Goal: Find specific page/section: Find specific page/section

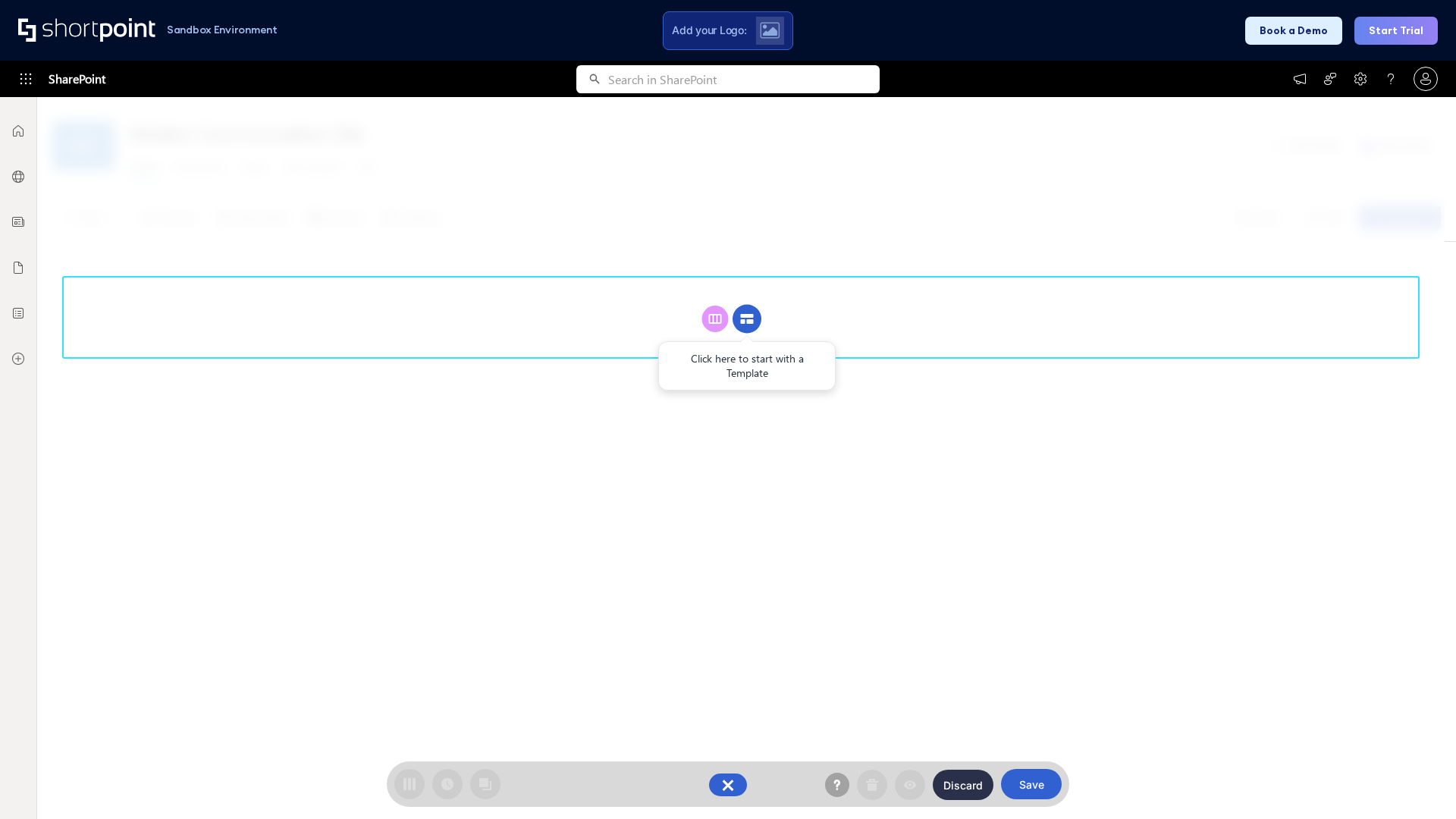
click at [747, 305] on circle at bounding box center [747, 319] width 29 height 29
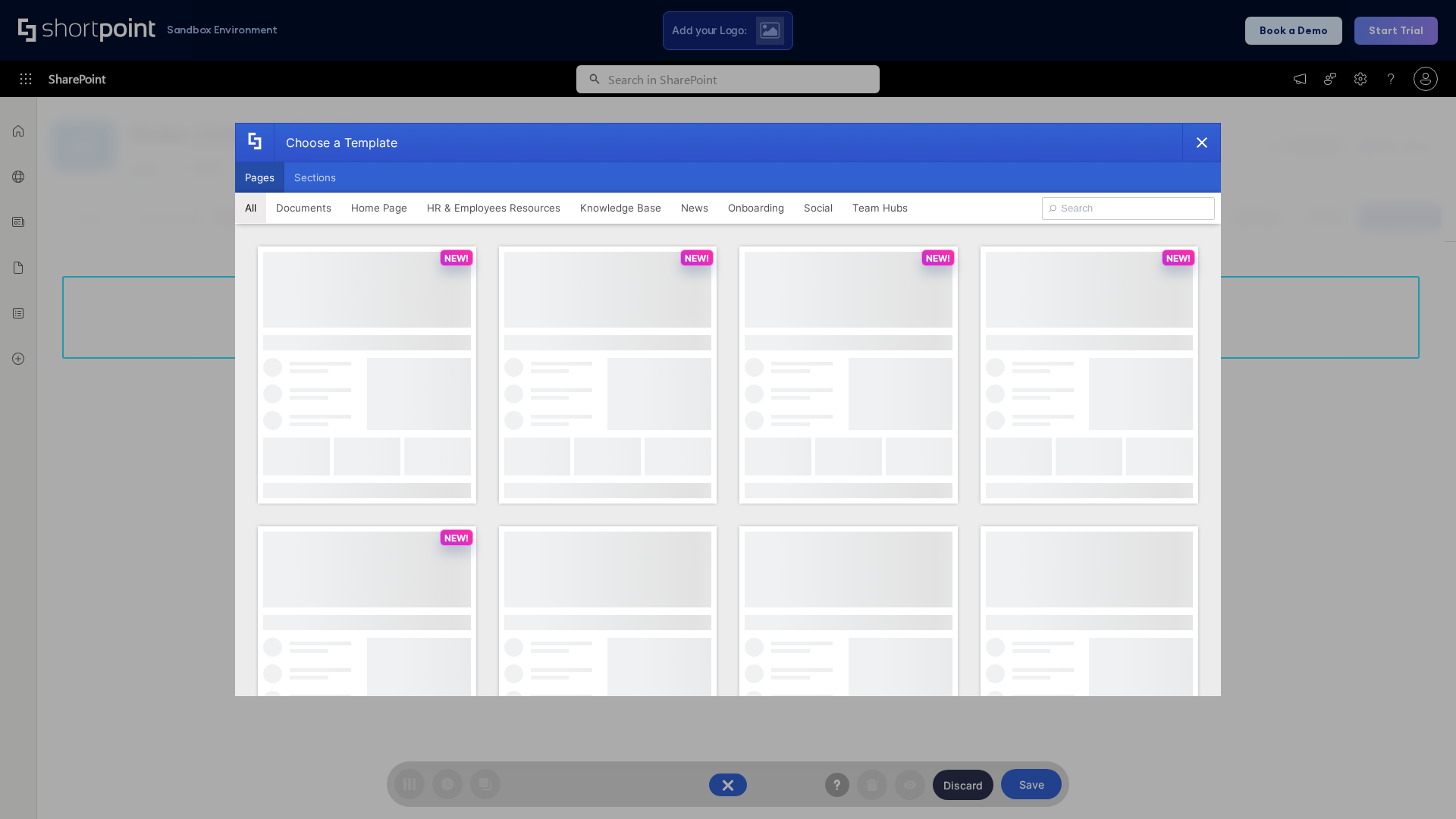
scroll to position [208, 0]
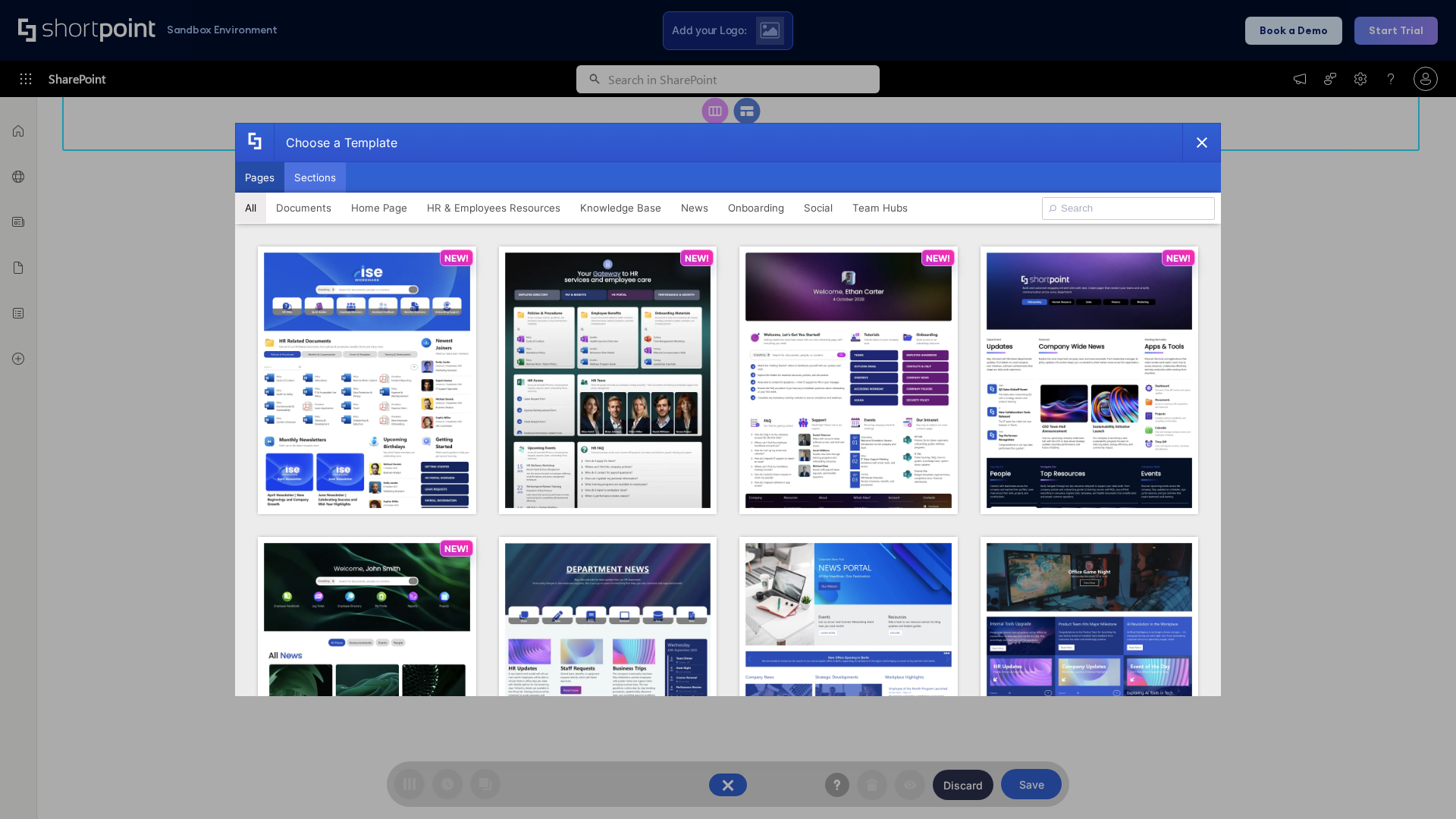
click at [315, 177] on button "Sections" at bounding box center [316, 177] width 62 height 30
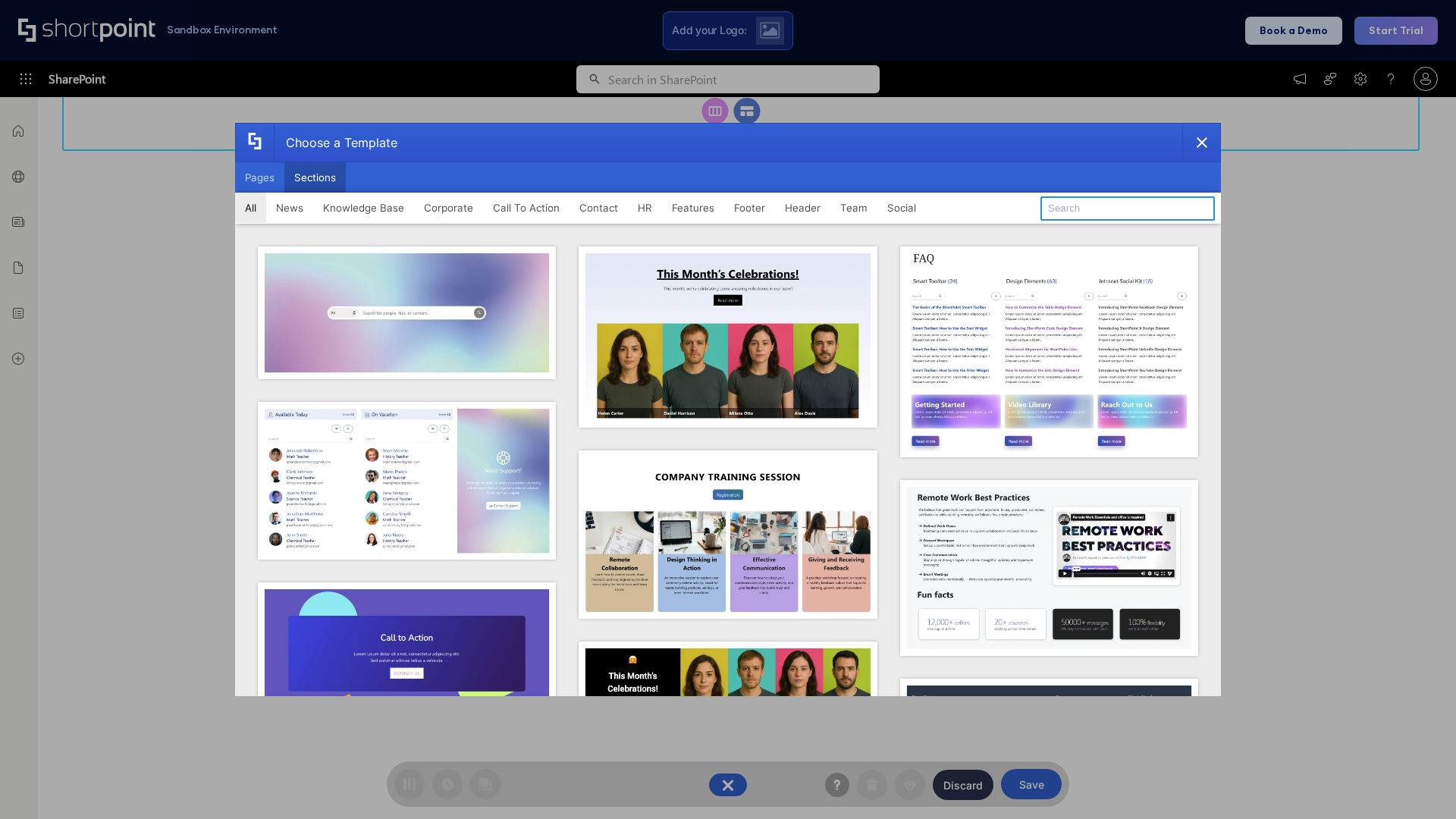
type input "Social Intranet"
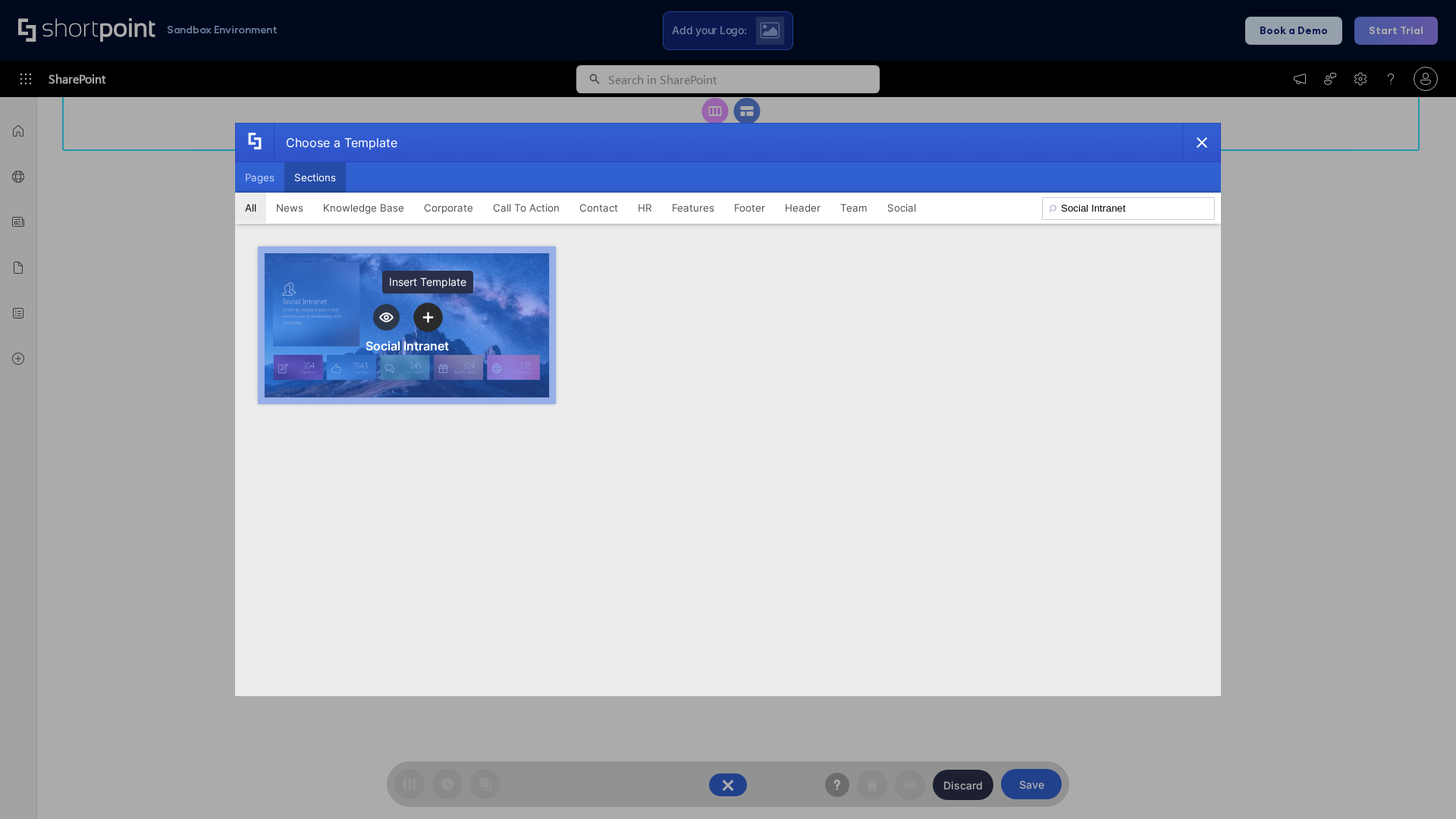
click at [427, 317] on icon "template selector" at bounding box center [427, 318] width 11 height 11
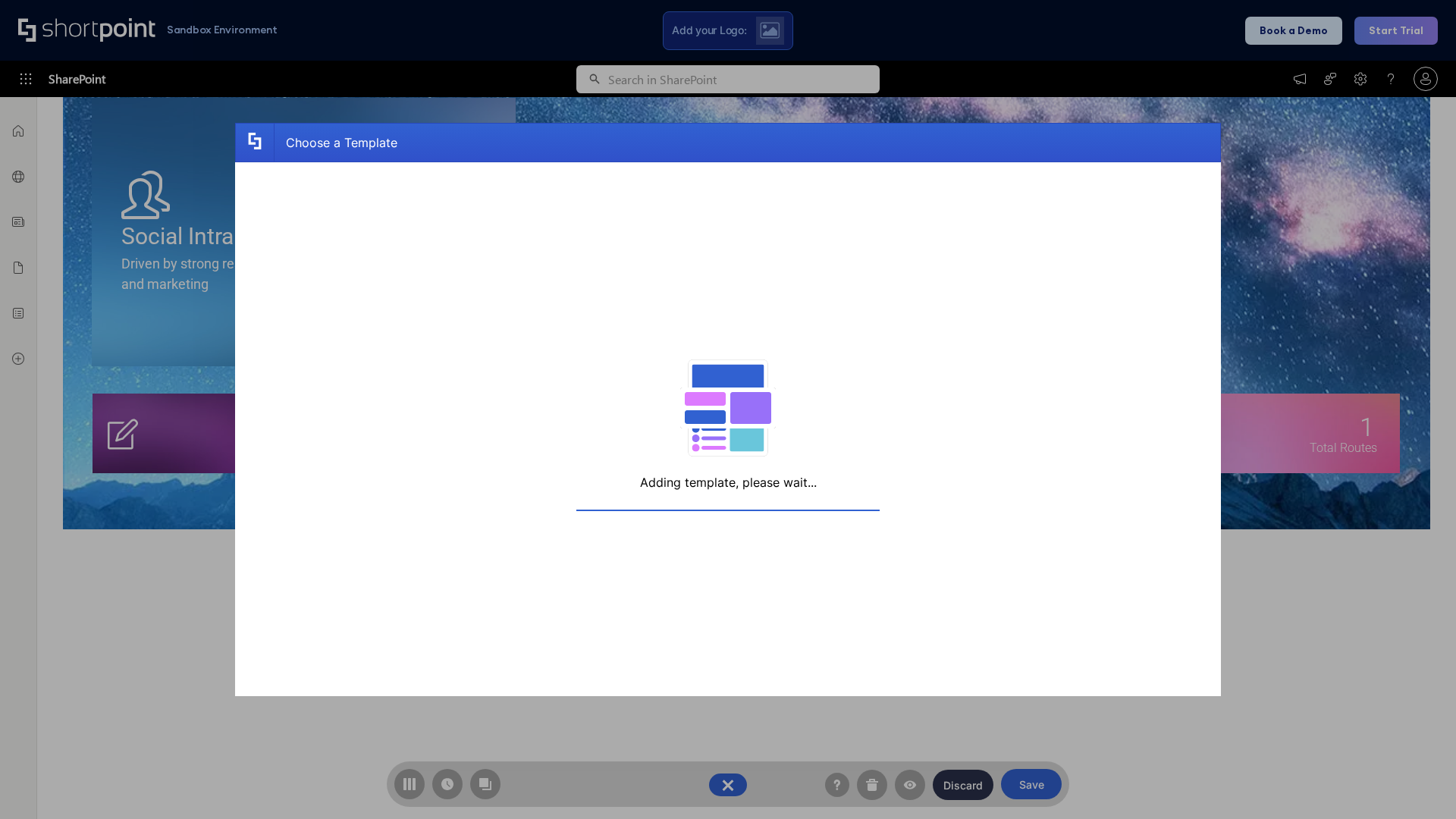
scroll to position [242, 0]
